Goal: Book appointment/travel/reservation

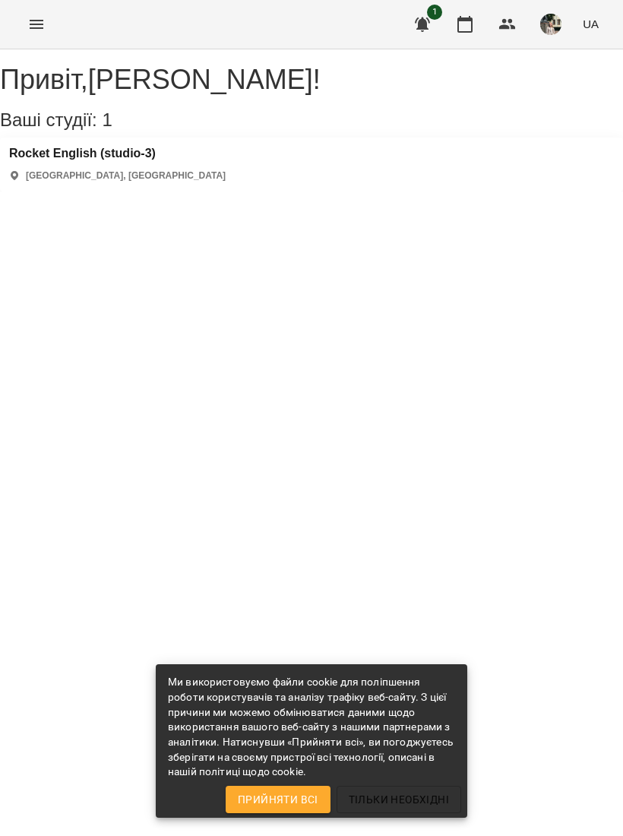
click at [467, 24] on icon "button" at bounding box center [465, 24] width 18 height 18
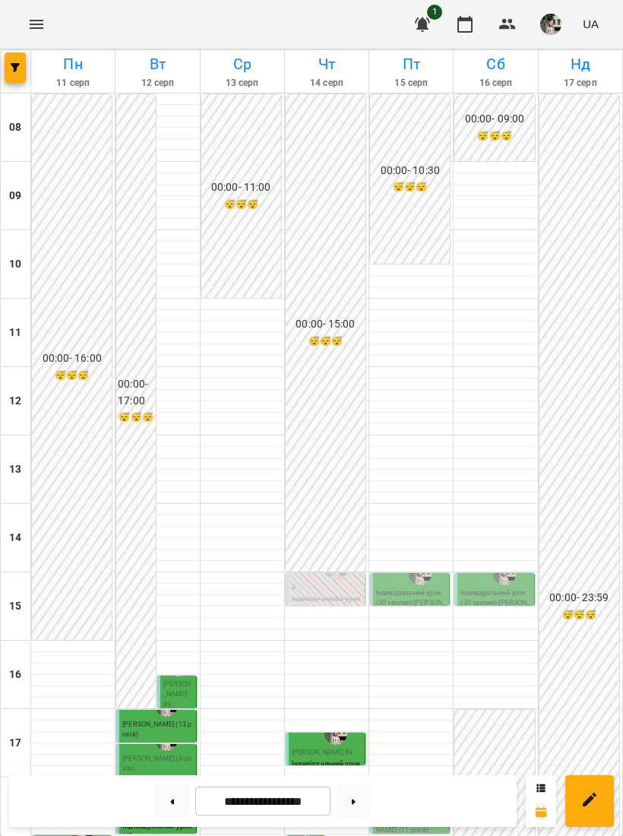
scroll to position [306, 0]
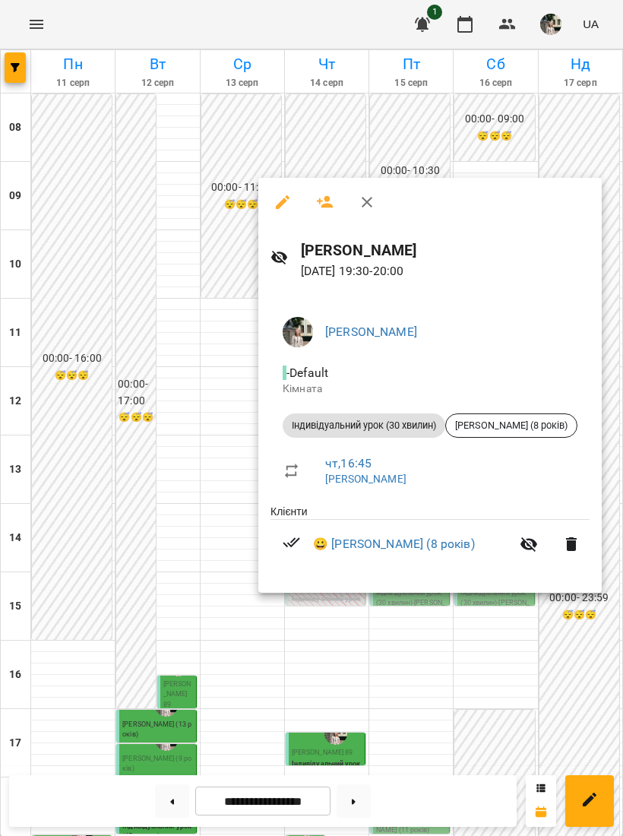
click at [483, 135] on div at bounding box center [311, 418] width 623 height 836
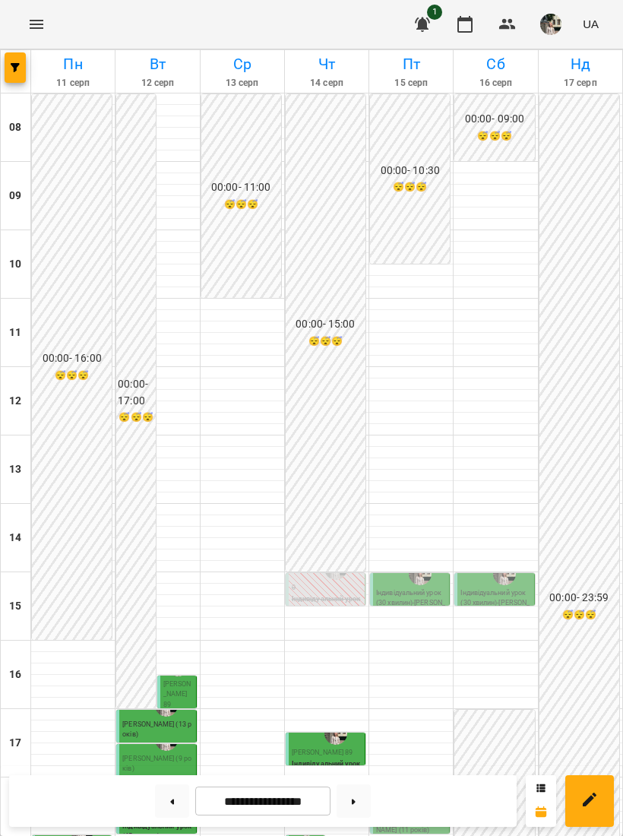
click at [306, 719] on div "17:20" at bounding box center [312, 733] width 18 height 29
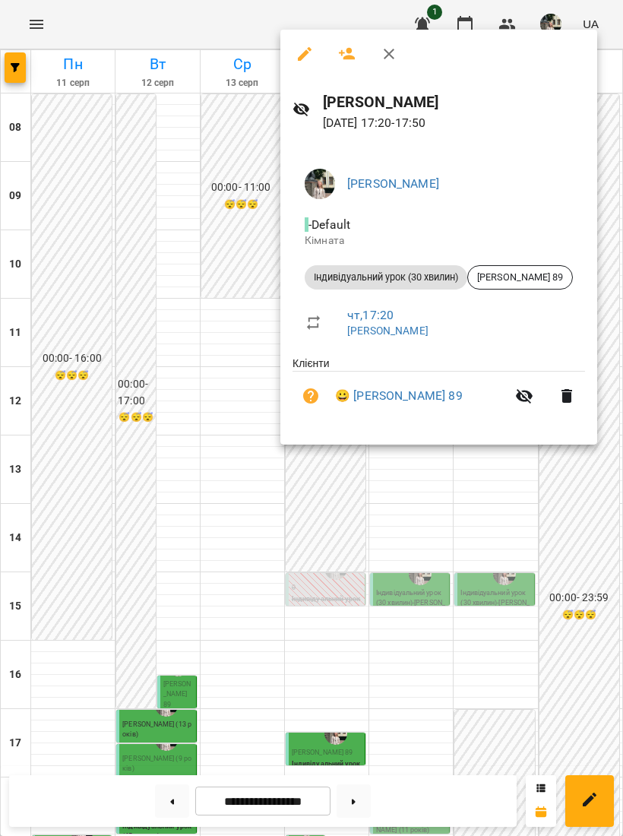
click at [540, 515] on div at bounding box center [311, 418] width 623 height 836
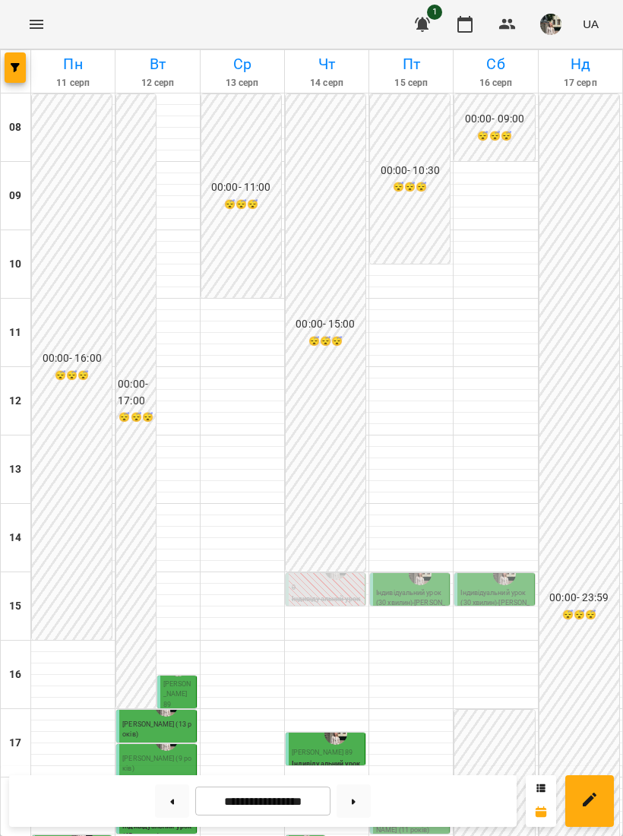
click at [183, 674] on div at bounding box center [158, 674] width 84 height 1
select select "**********"
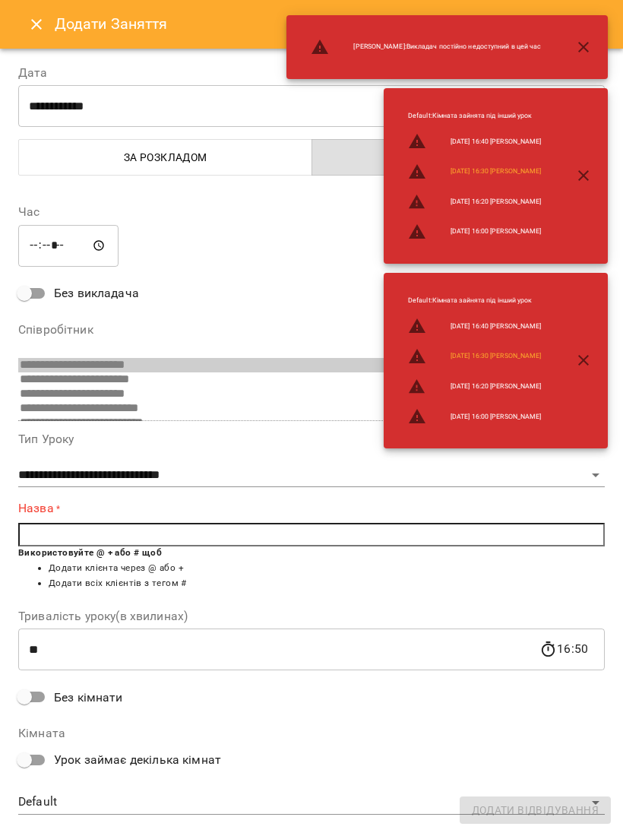
click at [50, 17] on button "Close" at bounding box center [36, 24] width 36 height 36
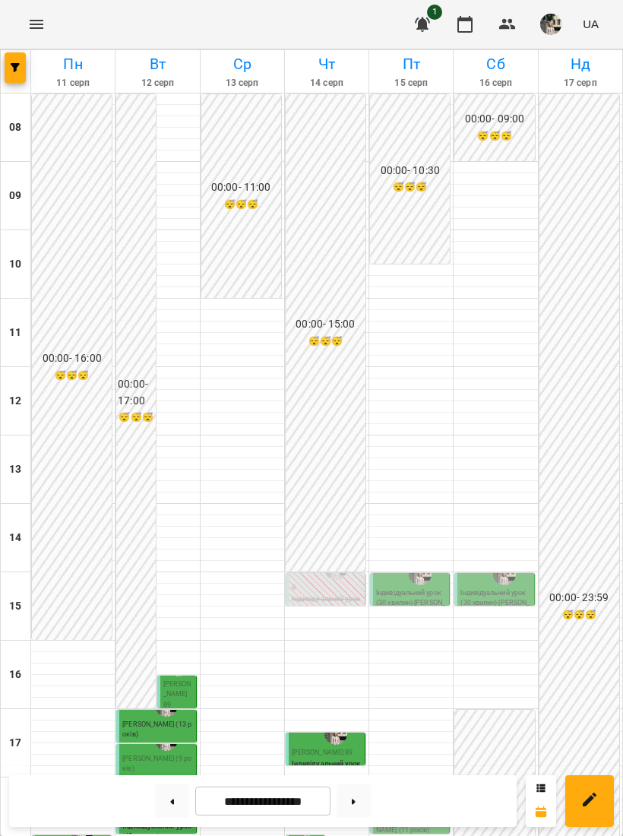
click at [328, 759] on p "Індивідуальний урок (30 хвилин)" at bounding box center [327, 769] width 70 height 21
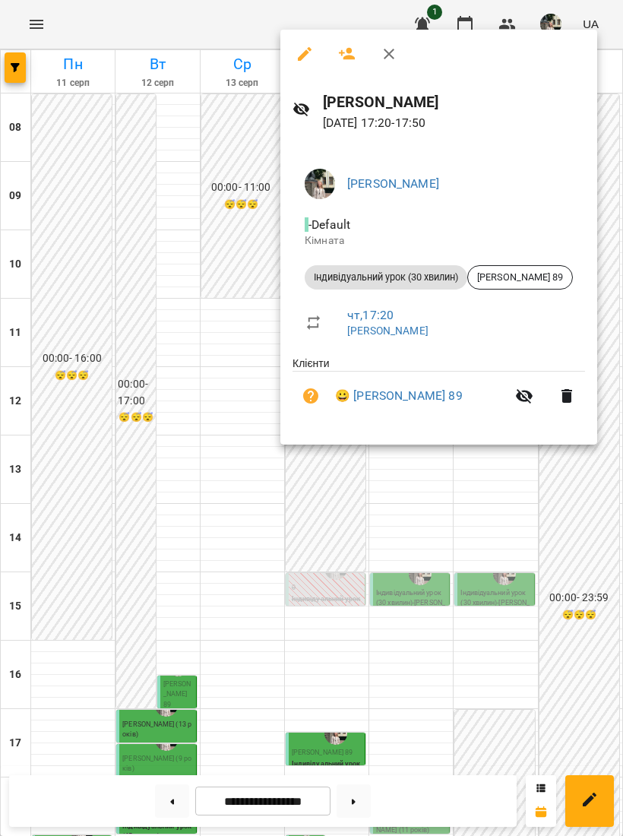
click at [606, 570] on div at bounding box center [311, 418] width 623 height 836
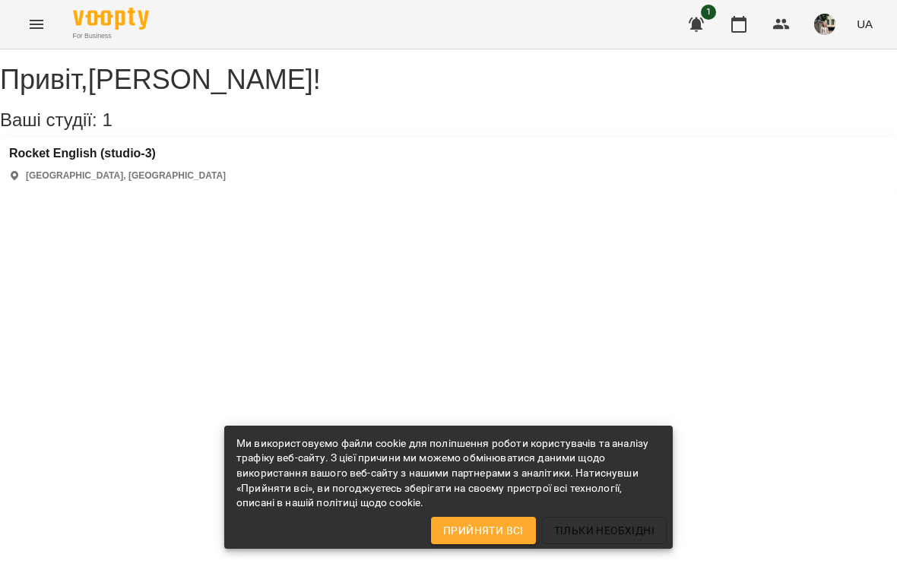
click at [728, 17] on button "button" at bounding box center [738, 24] width 36 height 36
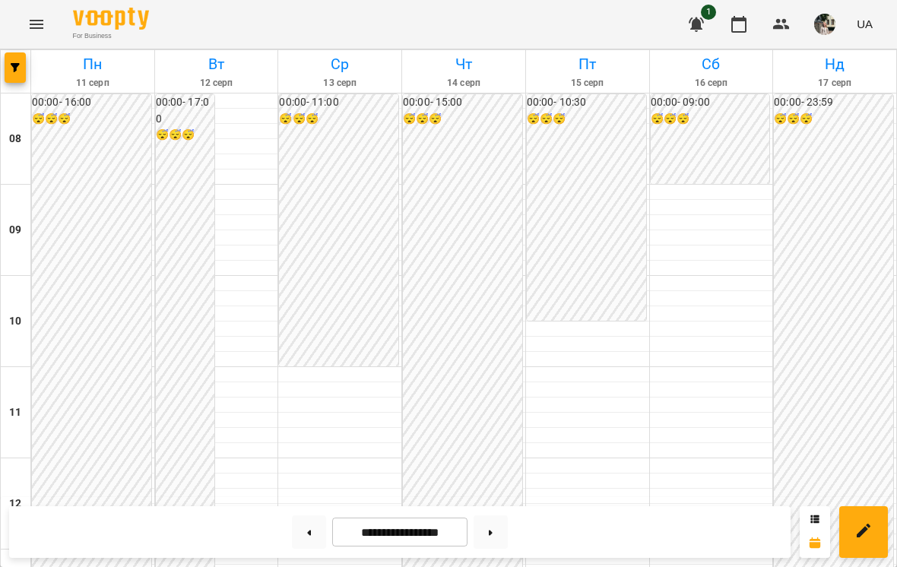
scroll to position [730, 0]
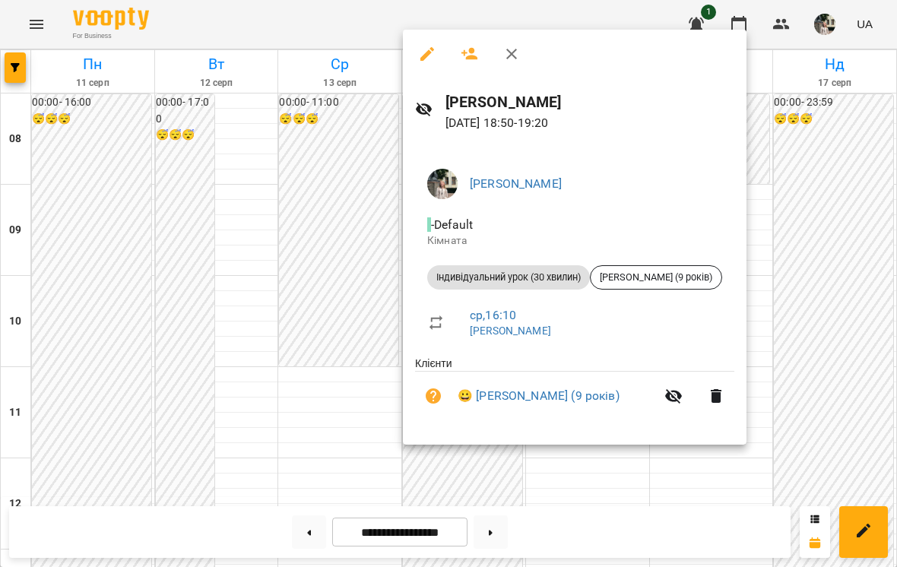
click at [821, 182] on div at bounding box center [448, 283] width 897 height 567
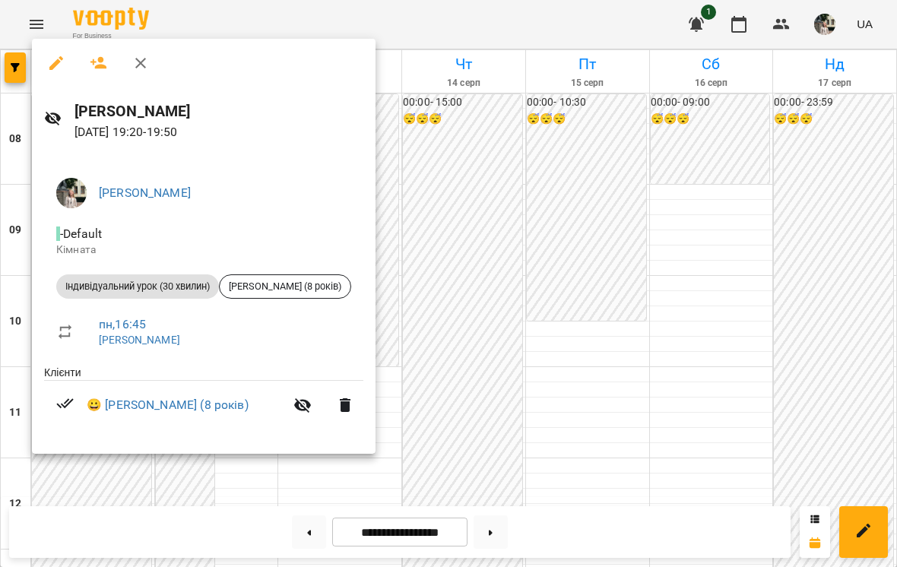
click at [743, 274] on div at bounding box center [448, 283] width 897 height 567
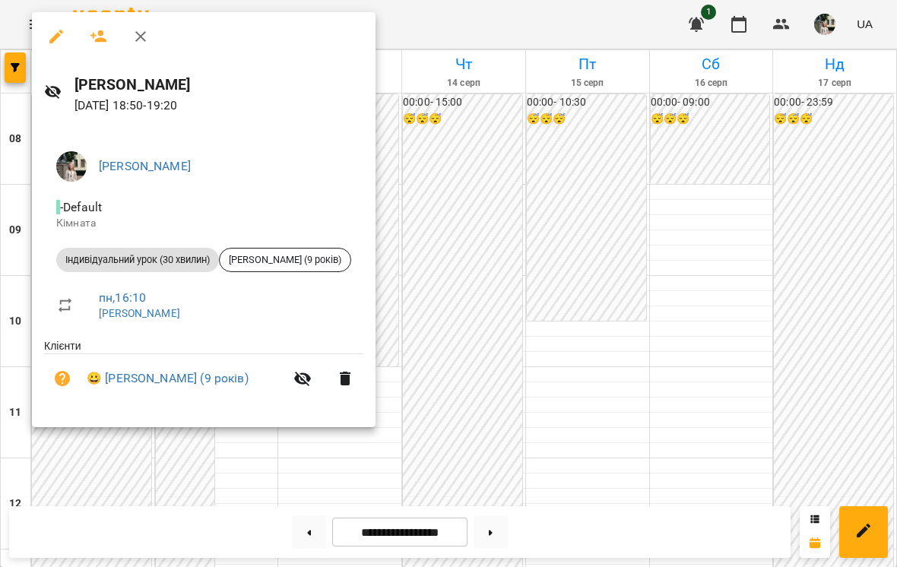
click at [757, 242] on div at bounding box center [448, 283] width 897 height 567
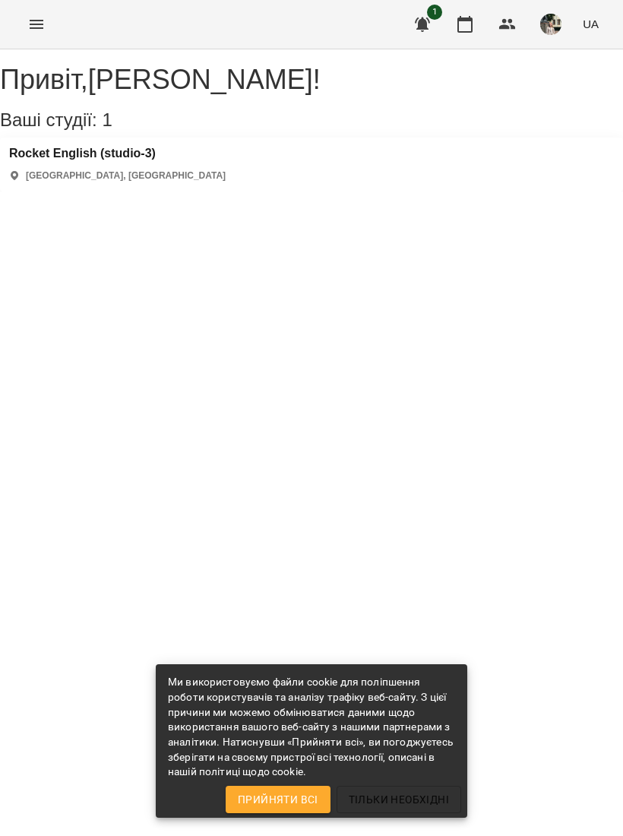
click at [465, 26] on icon "button" at bounding box center [465, 24] width 18 height 18
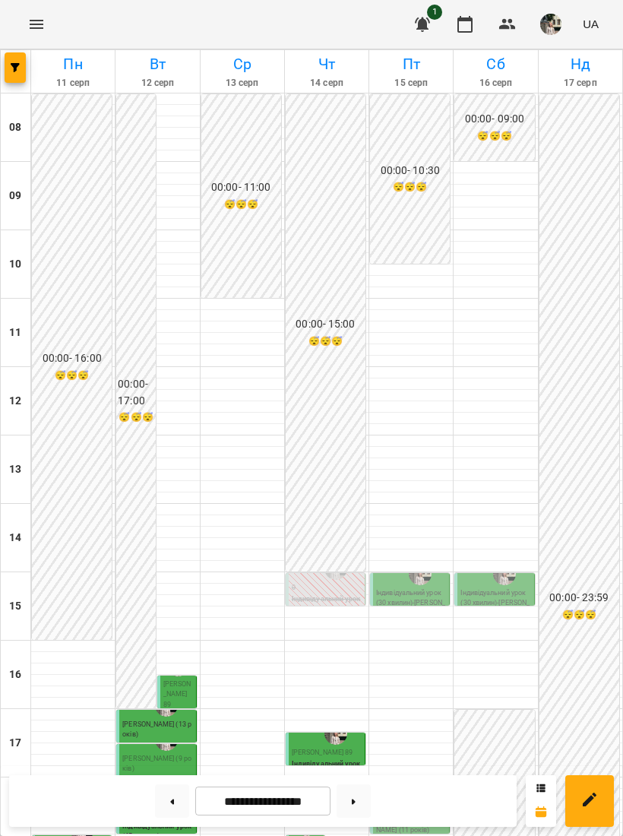
scroll to position [234, 0]
click at [332, 759] on p "Індивідуальний урок (30 хвилин)" at bounding box center [327, 769] width 70 height 21
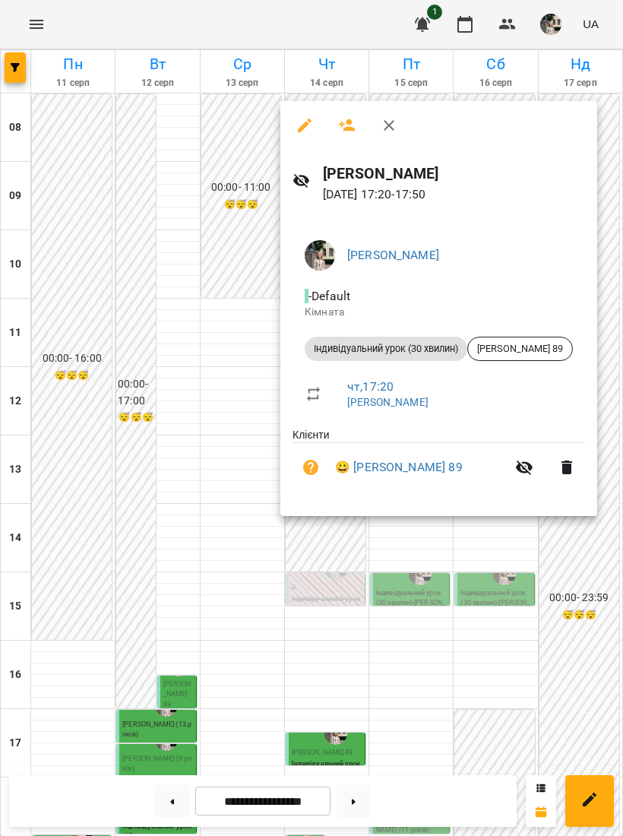
click at [230, 219] on div at bounding box center [311, 418] width 623 height 836
